Goal: Task Accomplishment & Management: Manage account settings

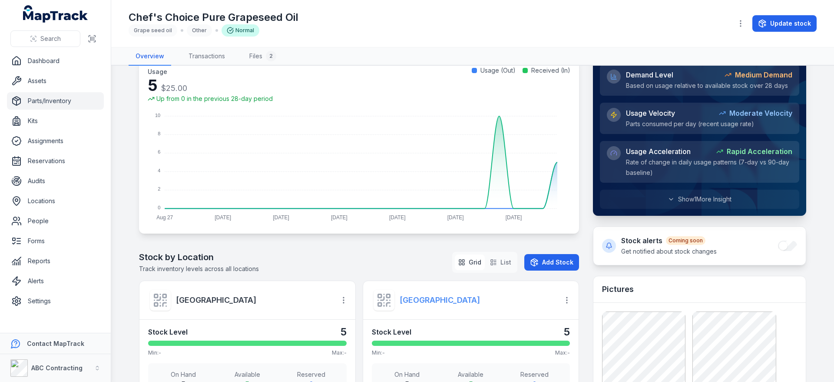
scroll to position [156, 0]
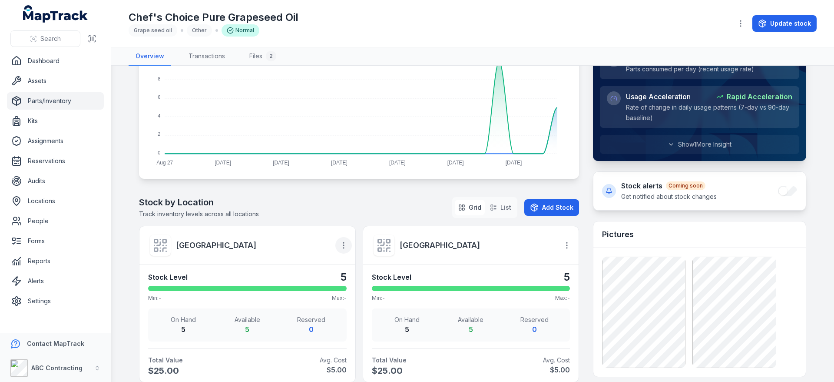
click at [342, 246] on icon "button" at bounding box center [343, 245] width 9 height 9
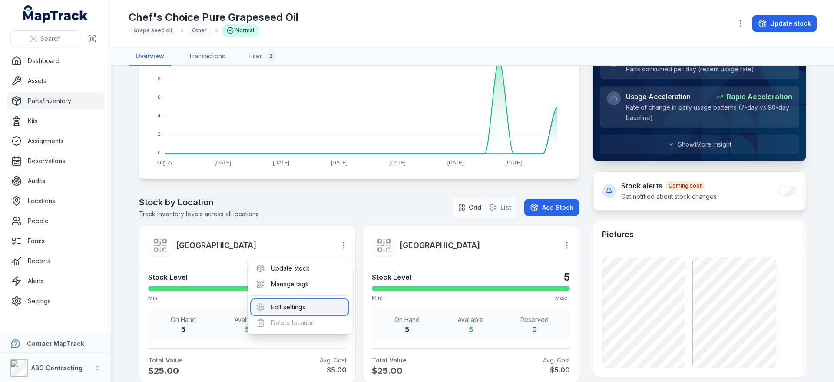
click at [299, 307] on div "Edit settings" at bounding box center [299, 307] width 97 height 16
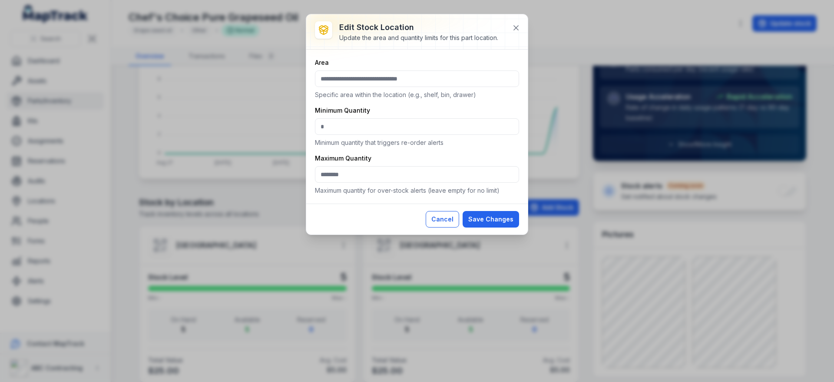
click at [446, 219] on button "Cancel" at bounding box center [442, 219] width 33 height 17
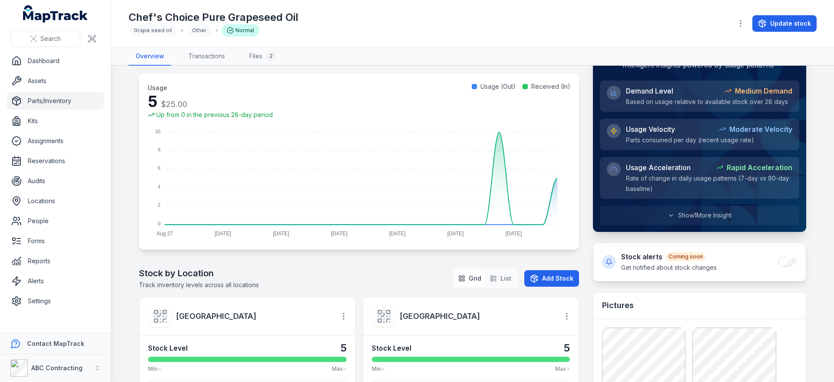
scroll to position [85, 0]
click at [43, 98] on link "Parts/Inventory" at bounding box center [55, 100] width 97 height 17
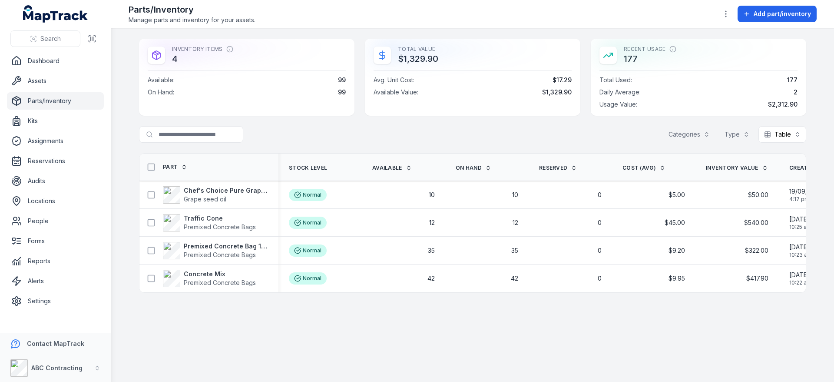
click at [335, 60] on div "Inventory Items 4" at bounding box center [247, 55] width 198 height 19
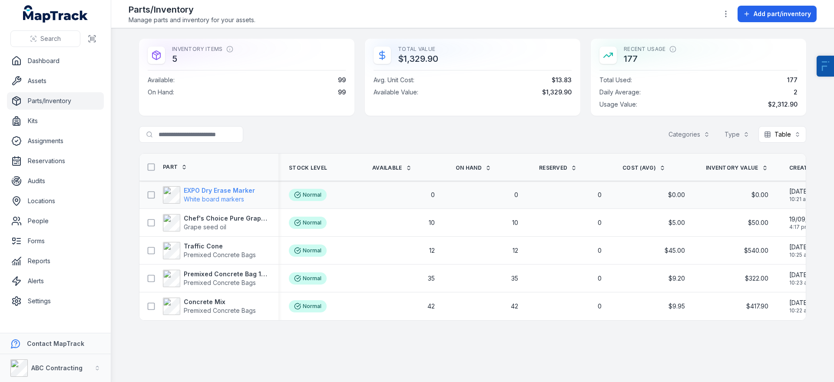
click at [226, 196] on span "White board markers" at bounding box center [214, 198] width 60 height 7
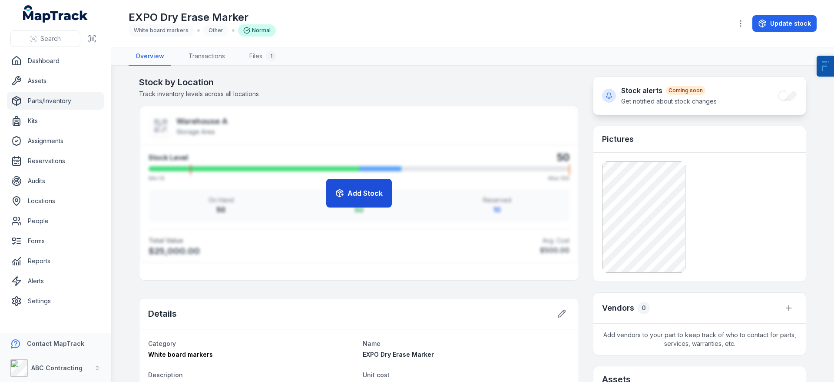
click at [377, 183] on button "Add Stock" at bounding box center [359, 193] width 66 height 29
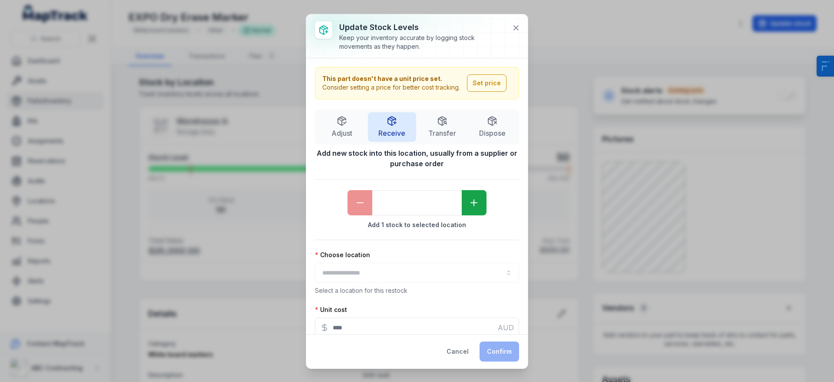
type input "*"
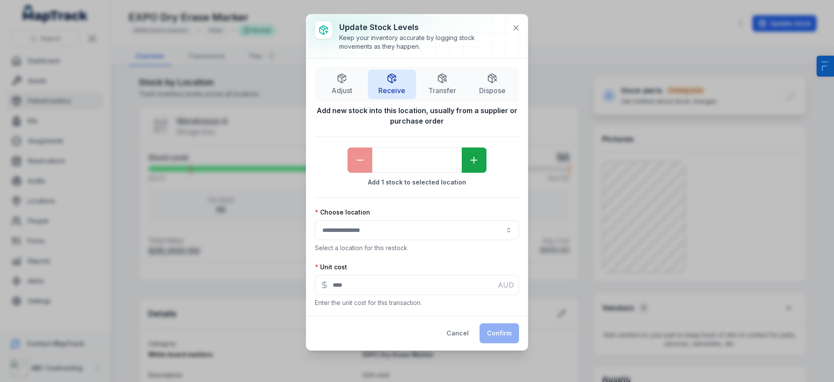
click at [401, 228] on button "button" at bounding box center [417, 230] width 204 height 20
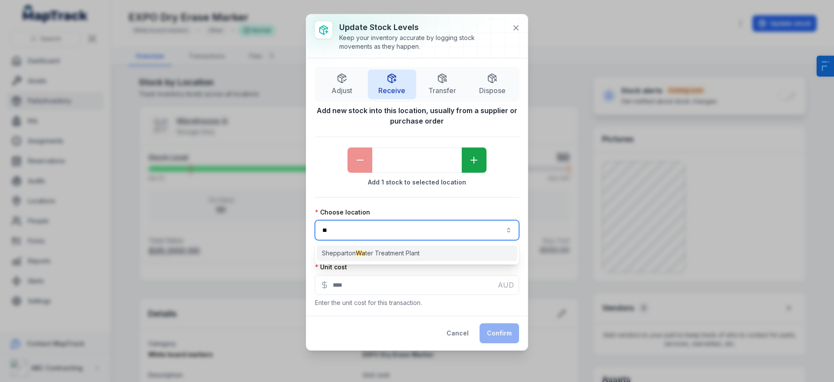
type input "**"
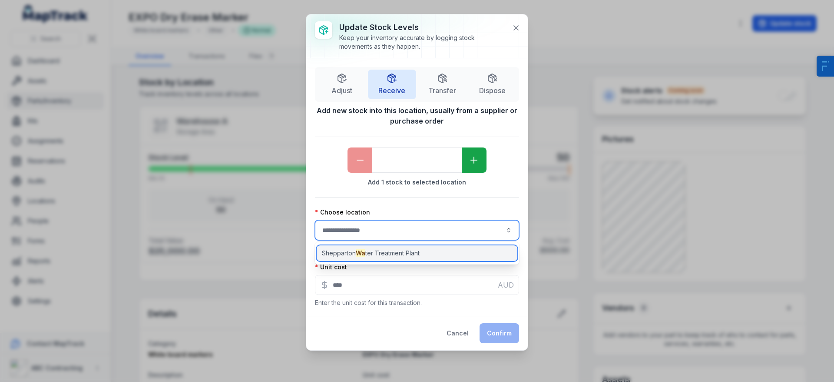
click at [403, 249] on span "Shepparton Wa ter Treatment Plant" at bounding box center [371, 253] width 98 height 9
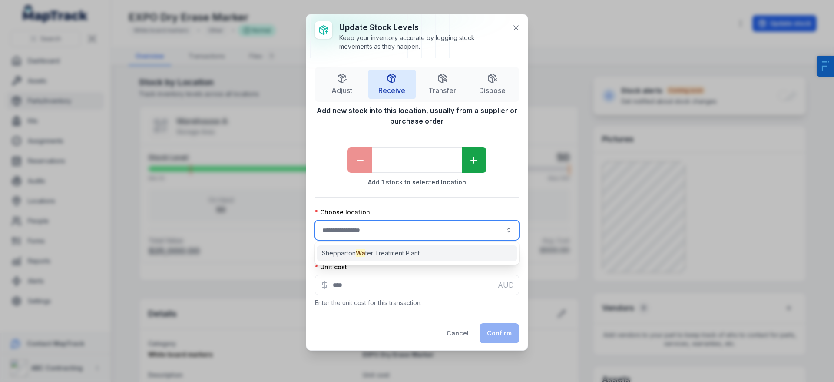
type input "**********"
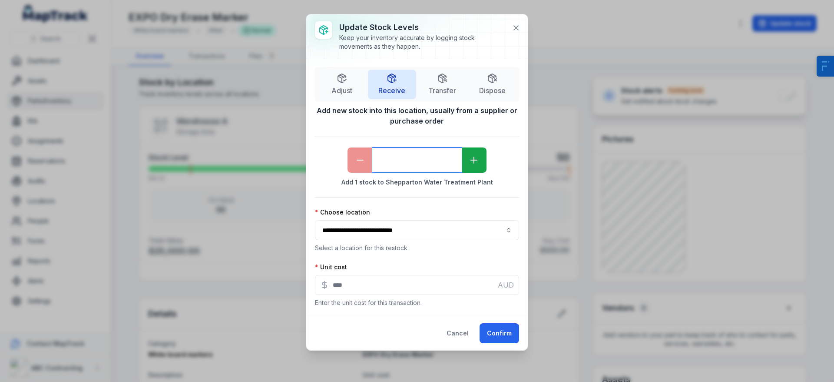
click at [428, 160] on input "*" at bounding box center [417, 159] width 90 height 25
click at [508, 329] on button "Confirm" at bounding box center [500, 333] width 40 height 20
type input "*"
